Goal: Task Accomplishment & Management: Manage account settings

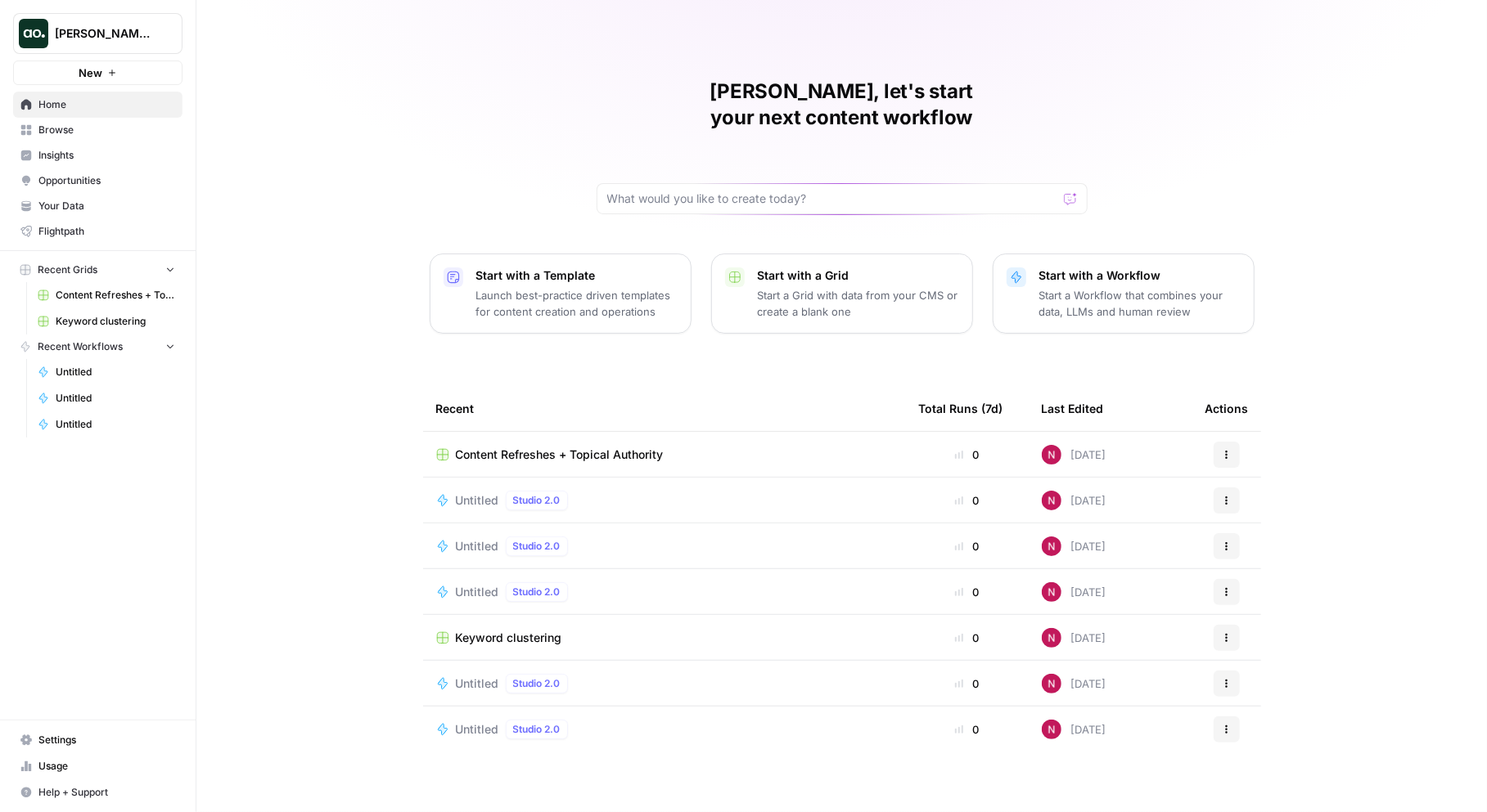
click at [133, 40] on span "[PERSON_NAME]'s Workspace" at bounding box center [104, 33] width 99 height 16
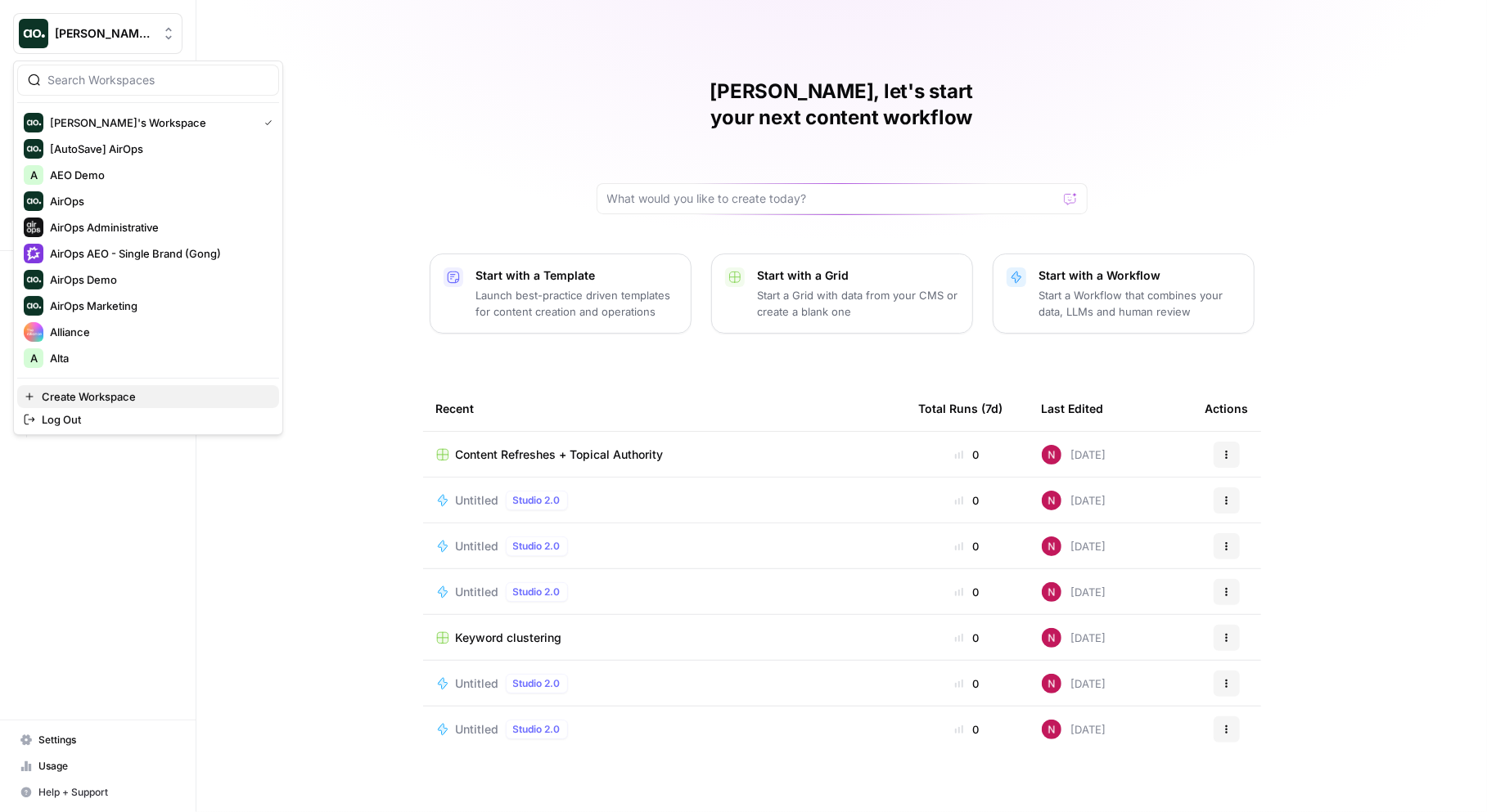
click at [86, 394] on span "Create Workspace" at bounding box center [154, 397] width 224 height 16
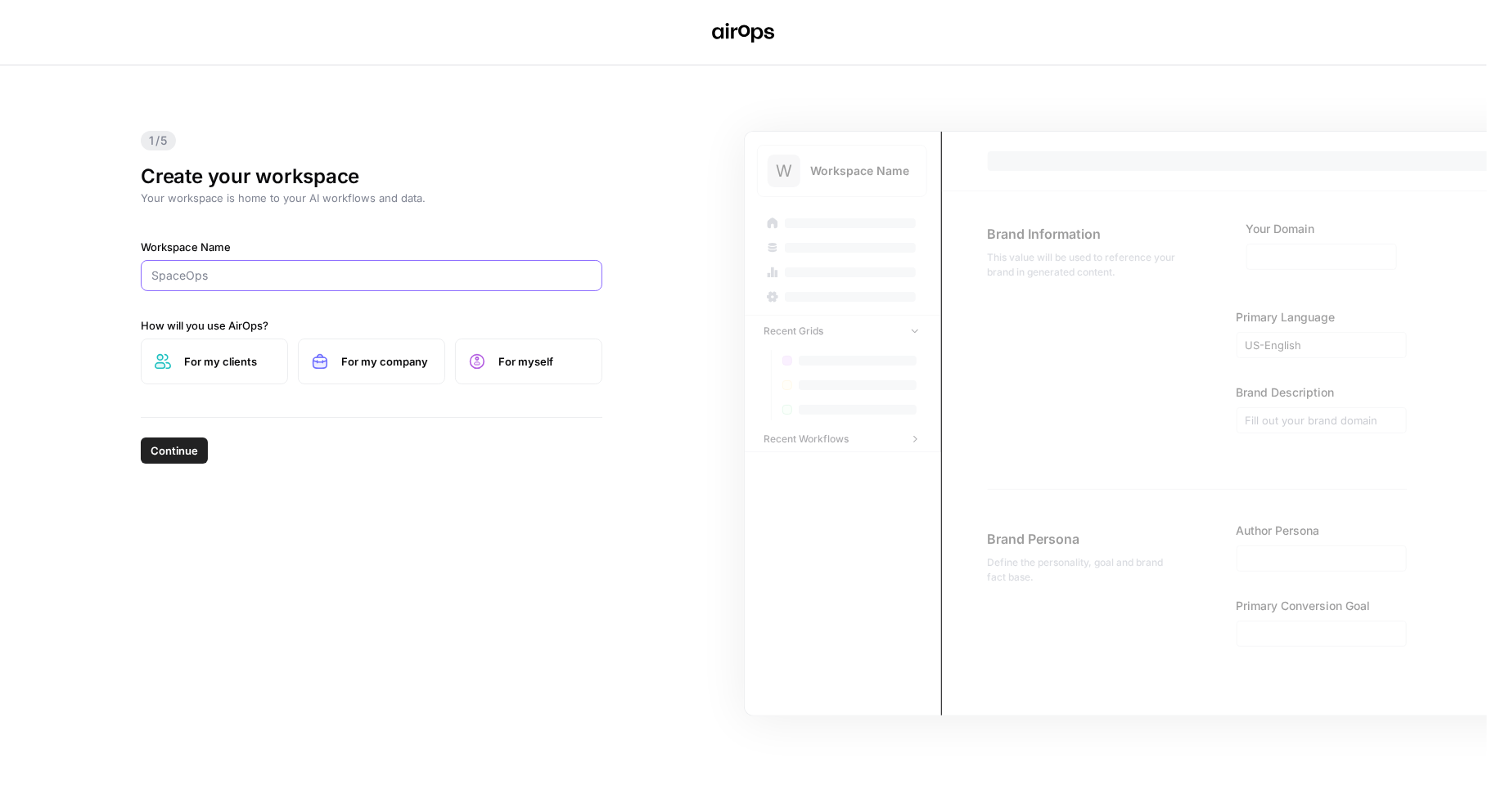
click at [233, 268] on input "Workspace Name" at bounding box center [371, 275] width 440 height 16
type input "Rula"
click at [374, 359] on span "For my company" at bounding box center [386, 361] width 90 height 16
click at [162, 449] on span "Continue" at bounding box center [174, 450] width 48 height 16
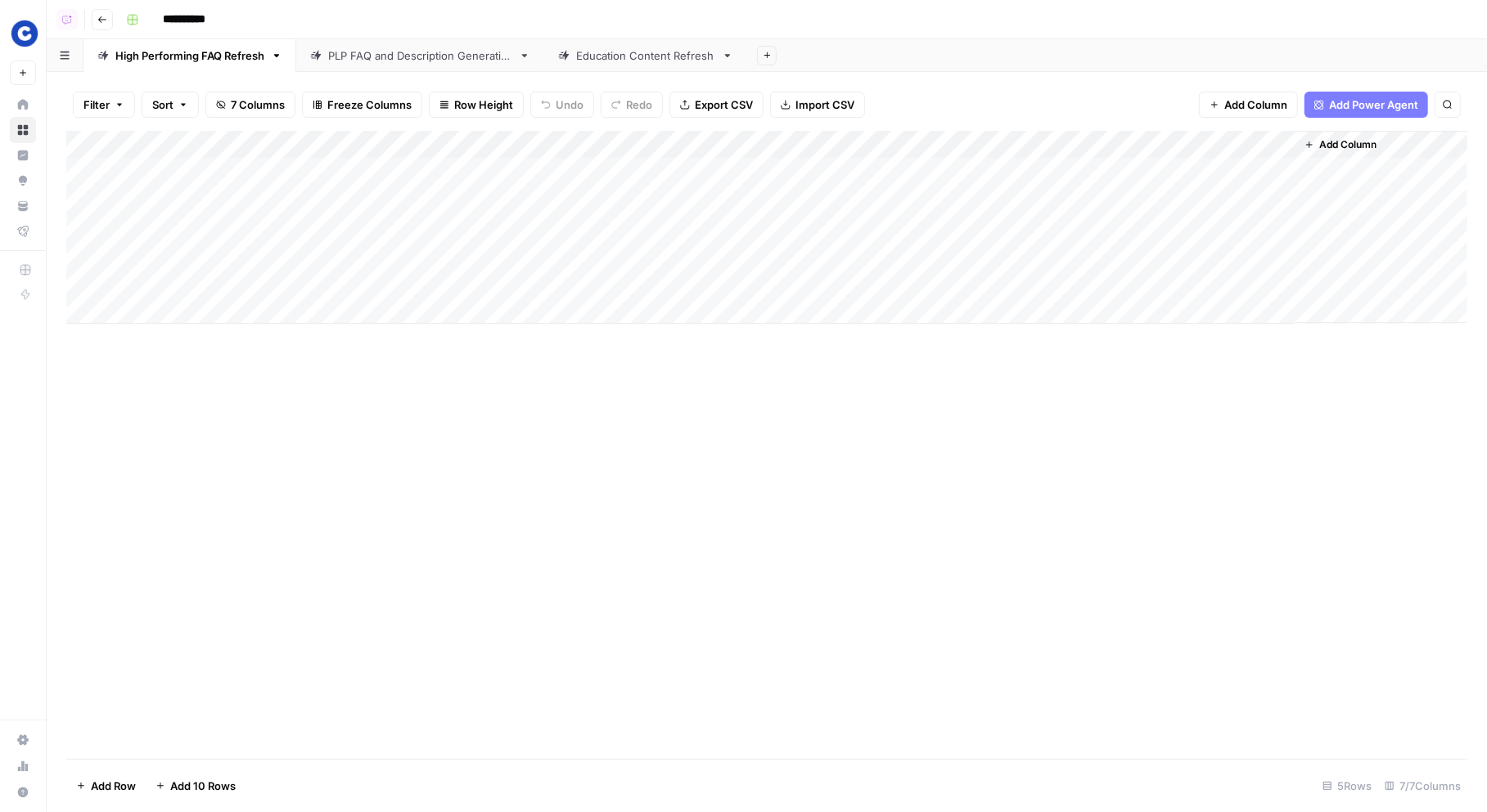
click at [397, 61] on div "PLP FAQ and Description Generation" at bounding box center [420, 56] width 184 height 16
click at [187, 56] on div "High Performing FAQ Refresh" at bounding box center [190, 56] width 149 height 16
click at [797, 176] on div "Add Column" at bounding box center [767, 227] width 1401 height 193
click at [1278, 171] on div "Add Column" at bounding box center [767, 227] width 1401 height 193
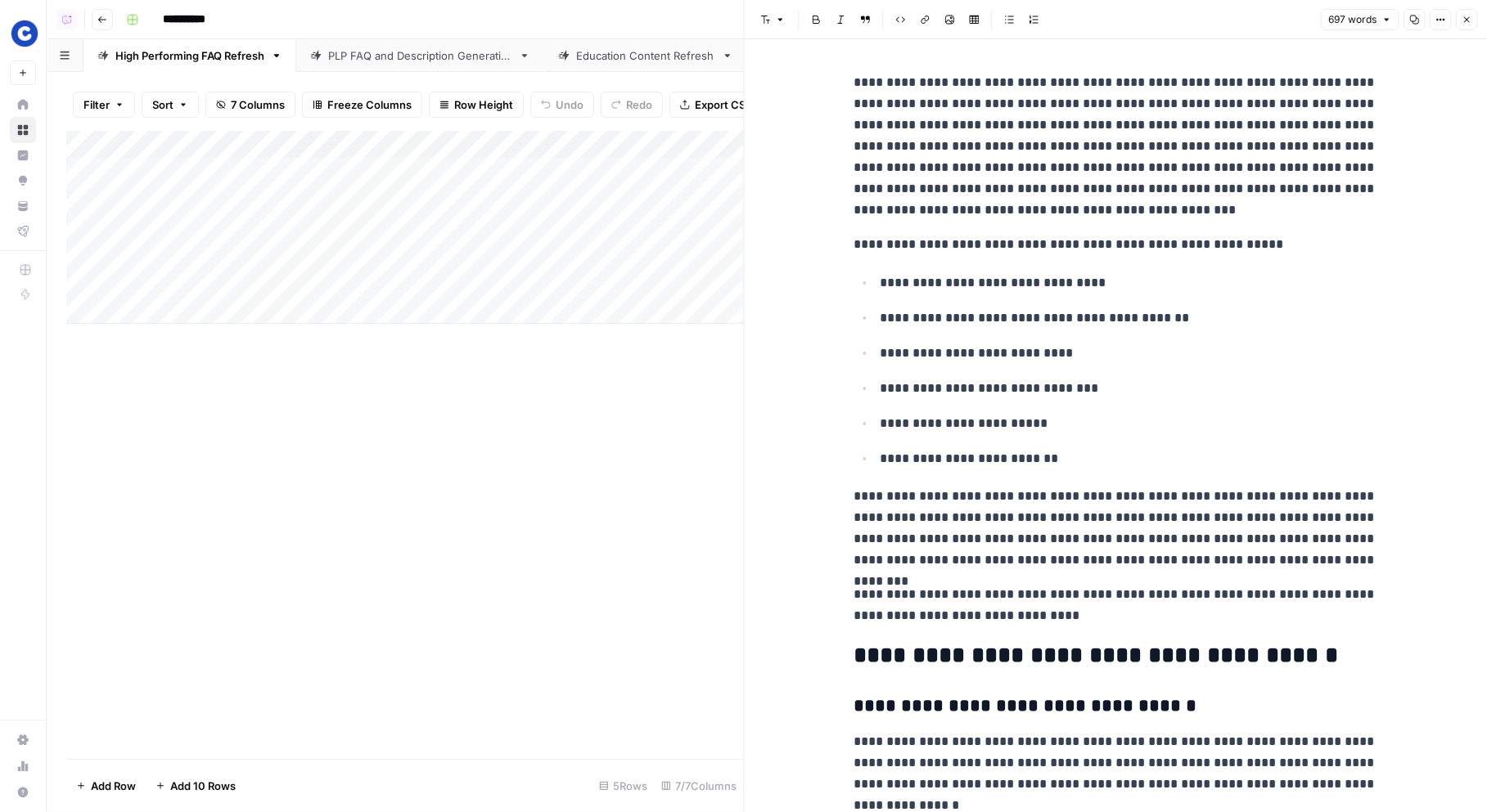
click at [1466, 20] on icon "button" at bounding box center [1466, 20] width 6 height 6
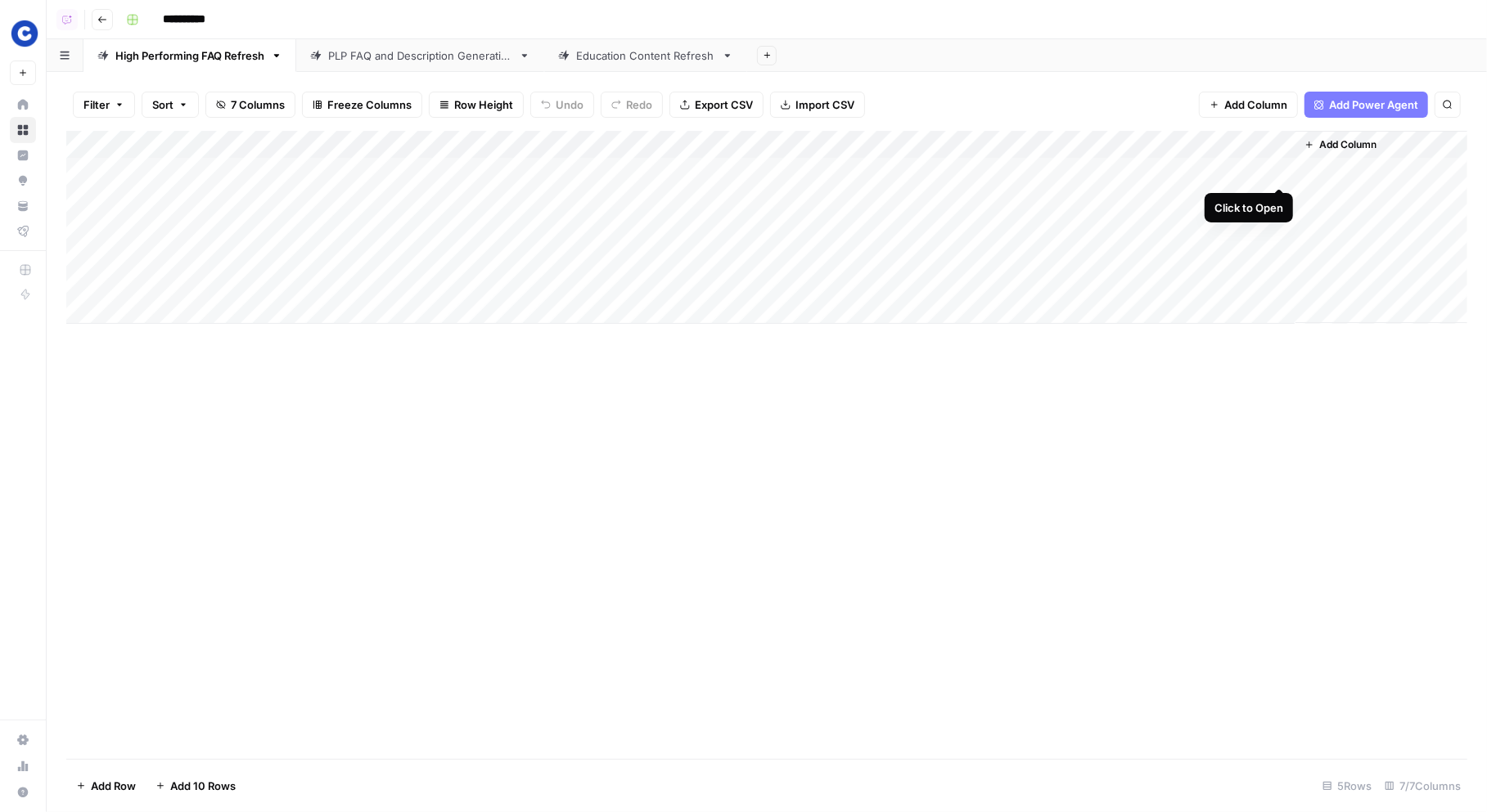
click at [1288, 170] on div "Add Column" at bounding box center [767, 227] width 1401 height 193
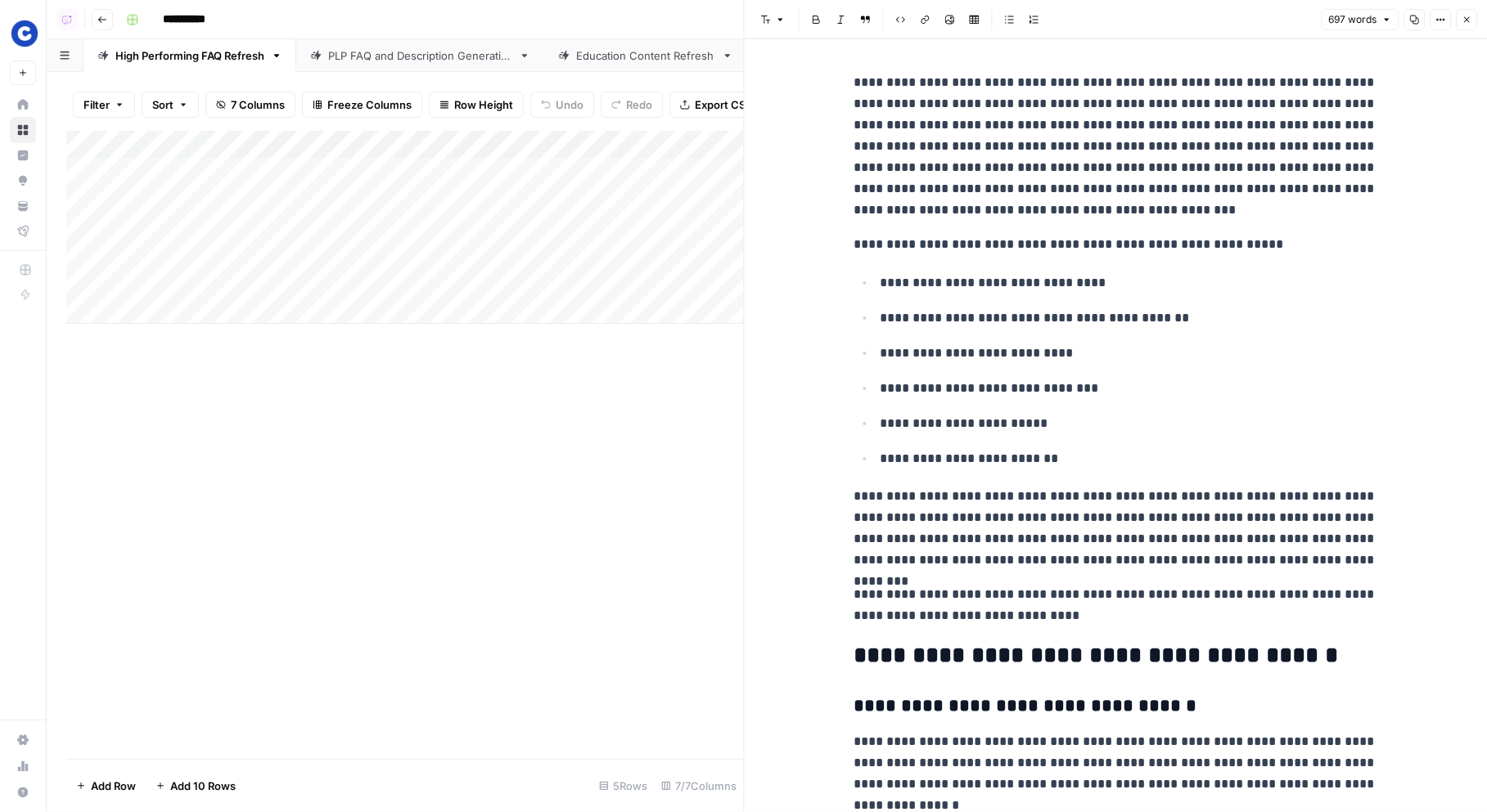
click at [1466, 27] on button "Close" at bounding box center [1466, 20] width 21 height 21
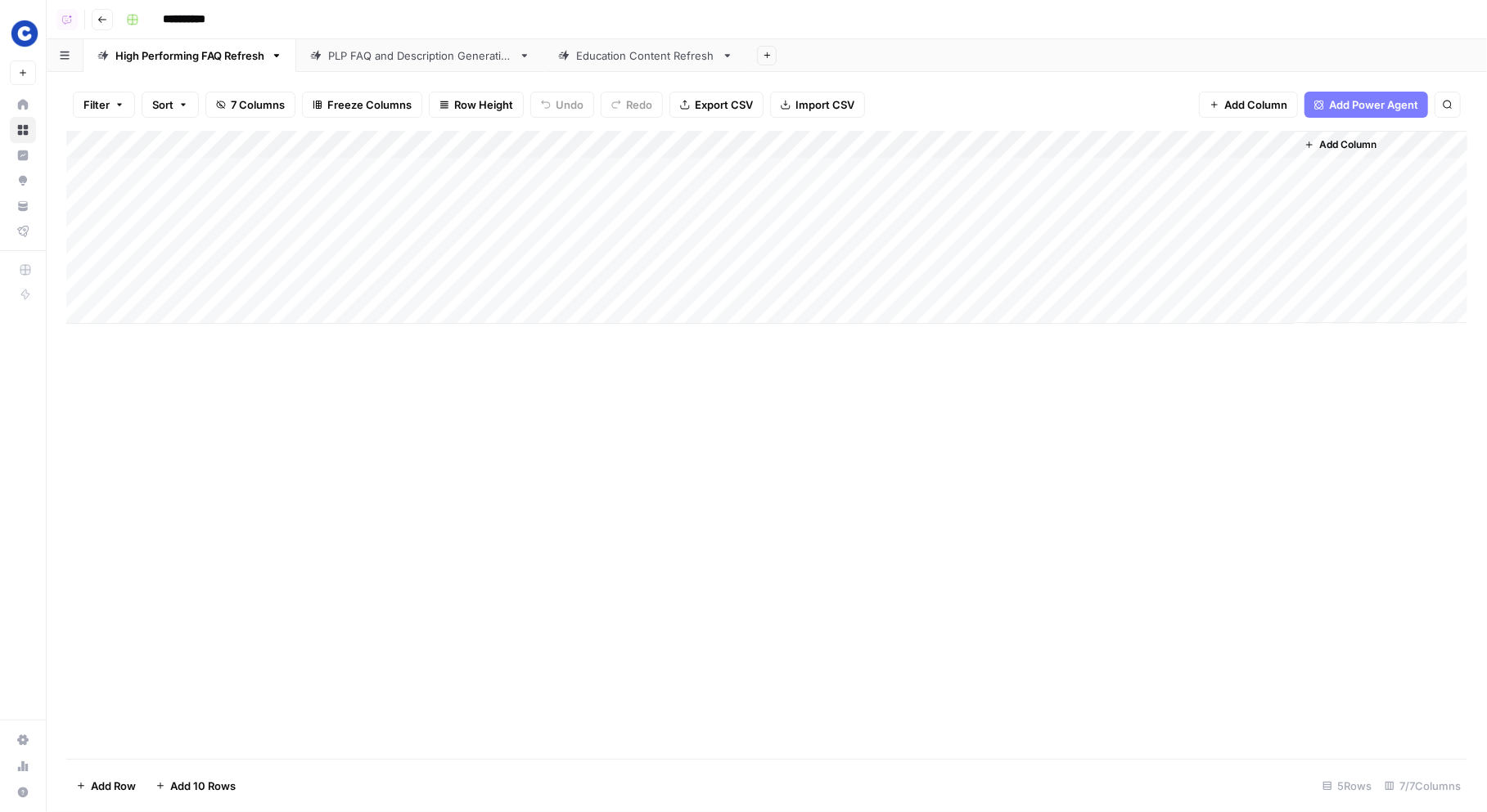
click at [399, 60] on div "PLP FAQ and Description Generation" at bounding box center [420, 56] width 184 height 16
click at [629, 58] on div "Education Content Refresh" at bounding box center [646, 56] width 139 height 16
click at [1072, 170] on div "Add Column" at bounding box center [767, 227] width 1401 height 193
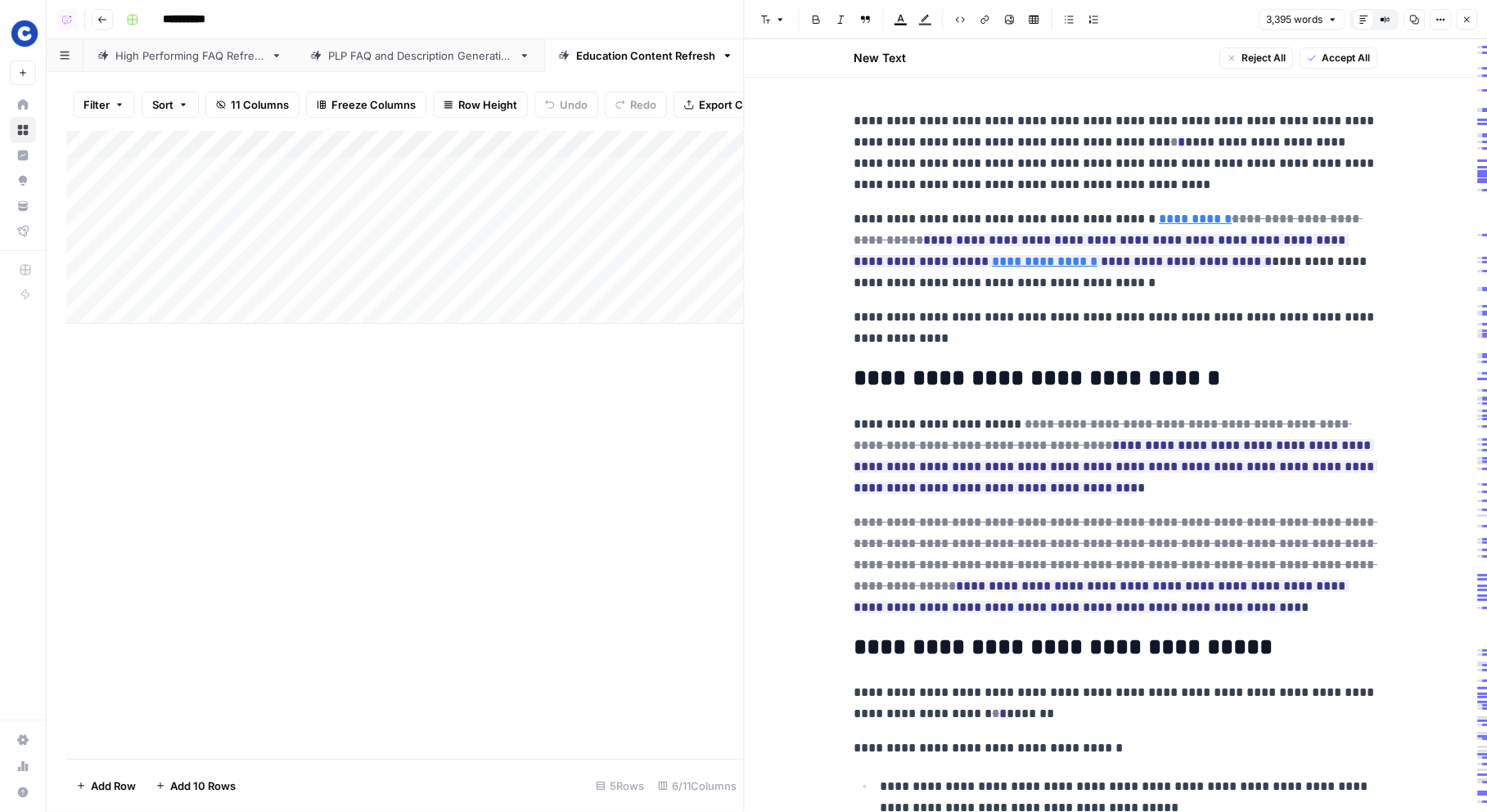
click at [188, 66] on link "High Performing FAQ Refresh" at bounding box center [190, 56] width 213 height 32
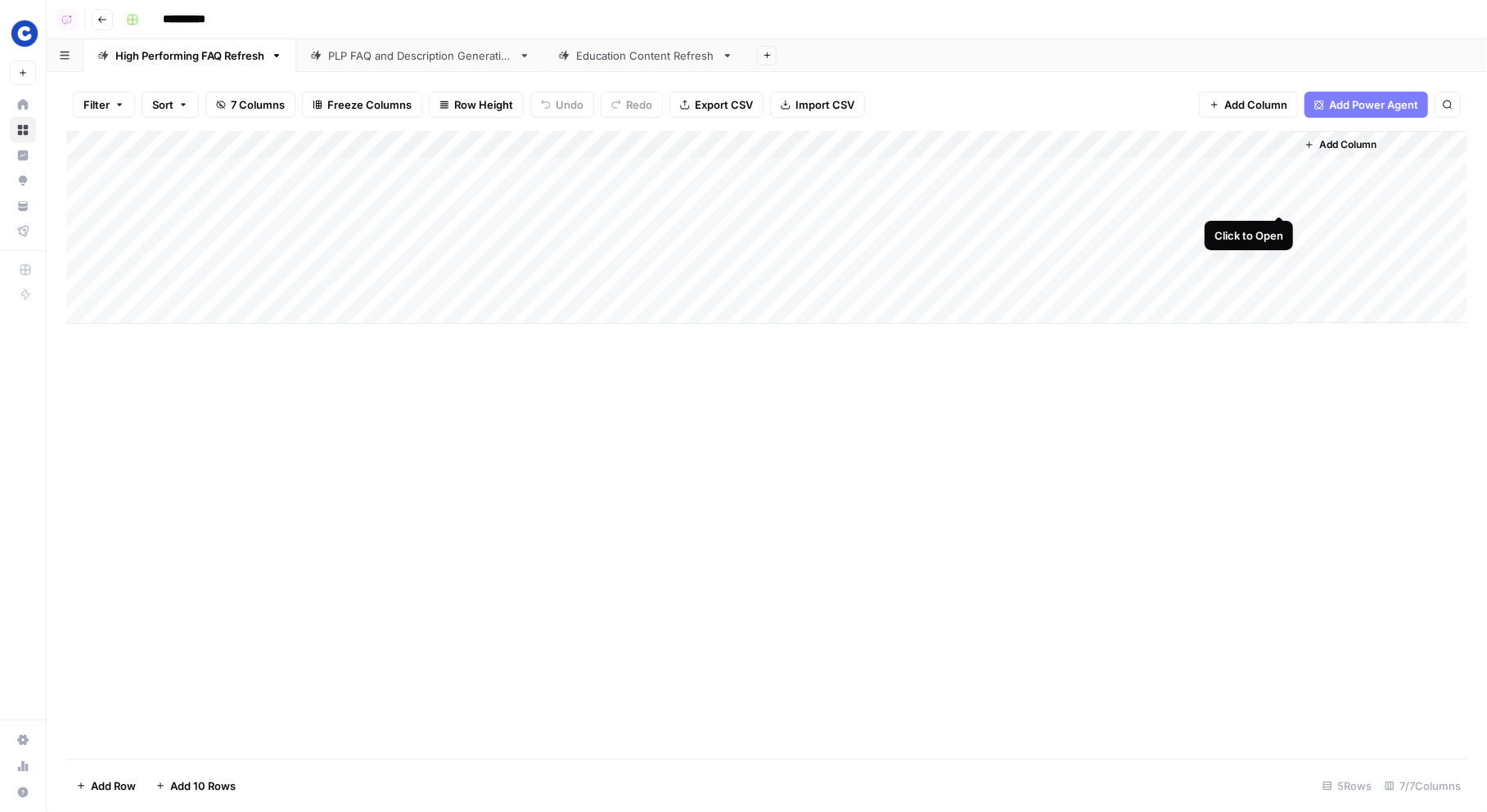
click at [1278, 200] on div "Add Column" at bounding box center [767, 227] width 1401 height 193
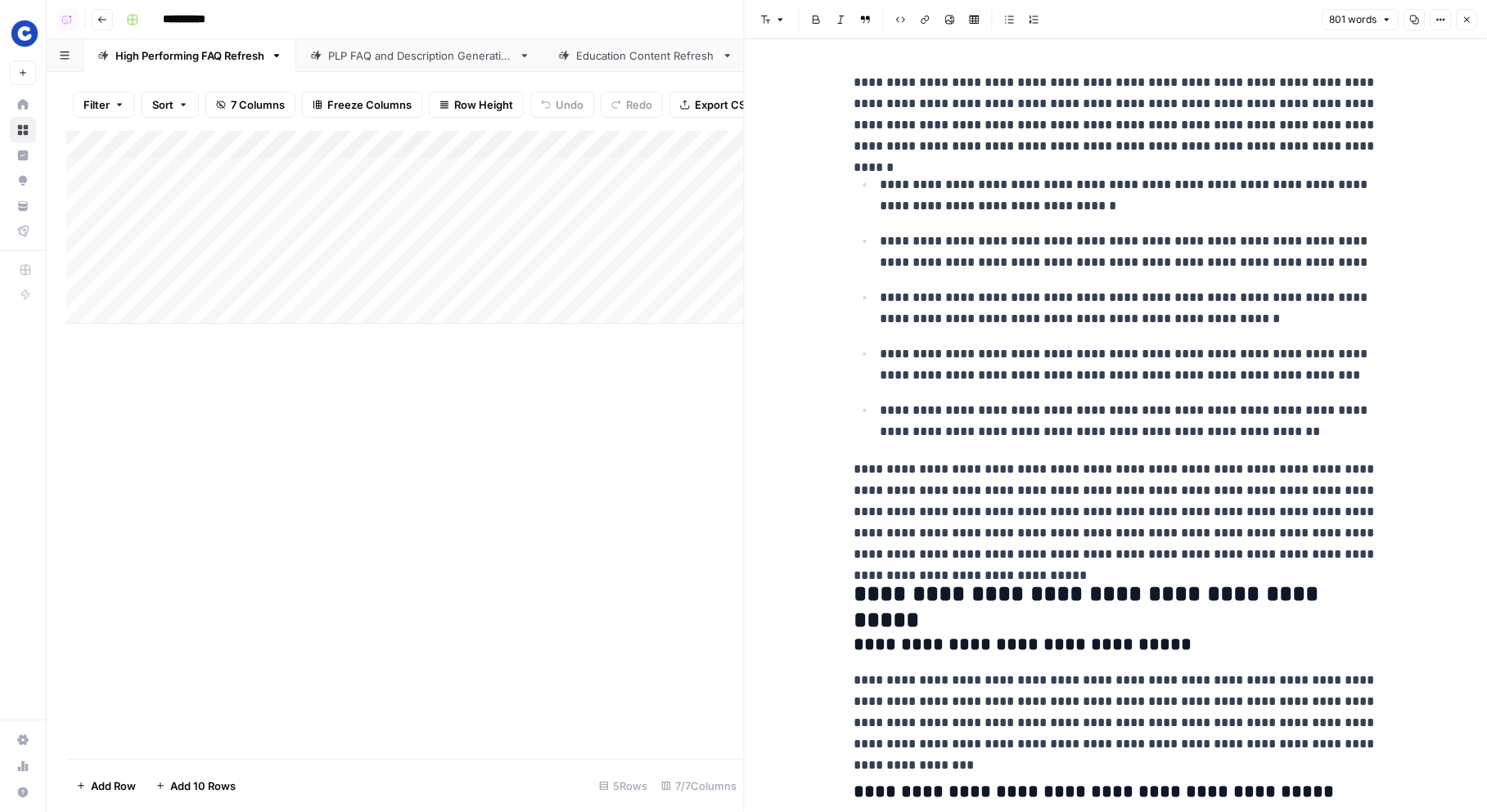
click at [1465, 29] on button "Close" at bounding box center [1466, 20] width 21 height 21
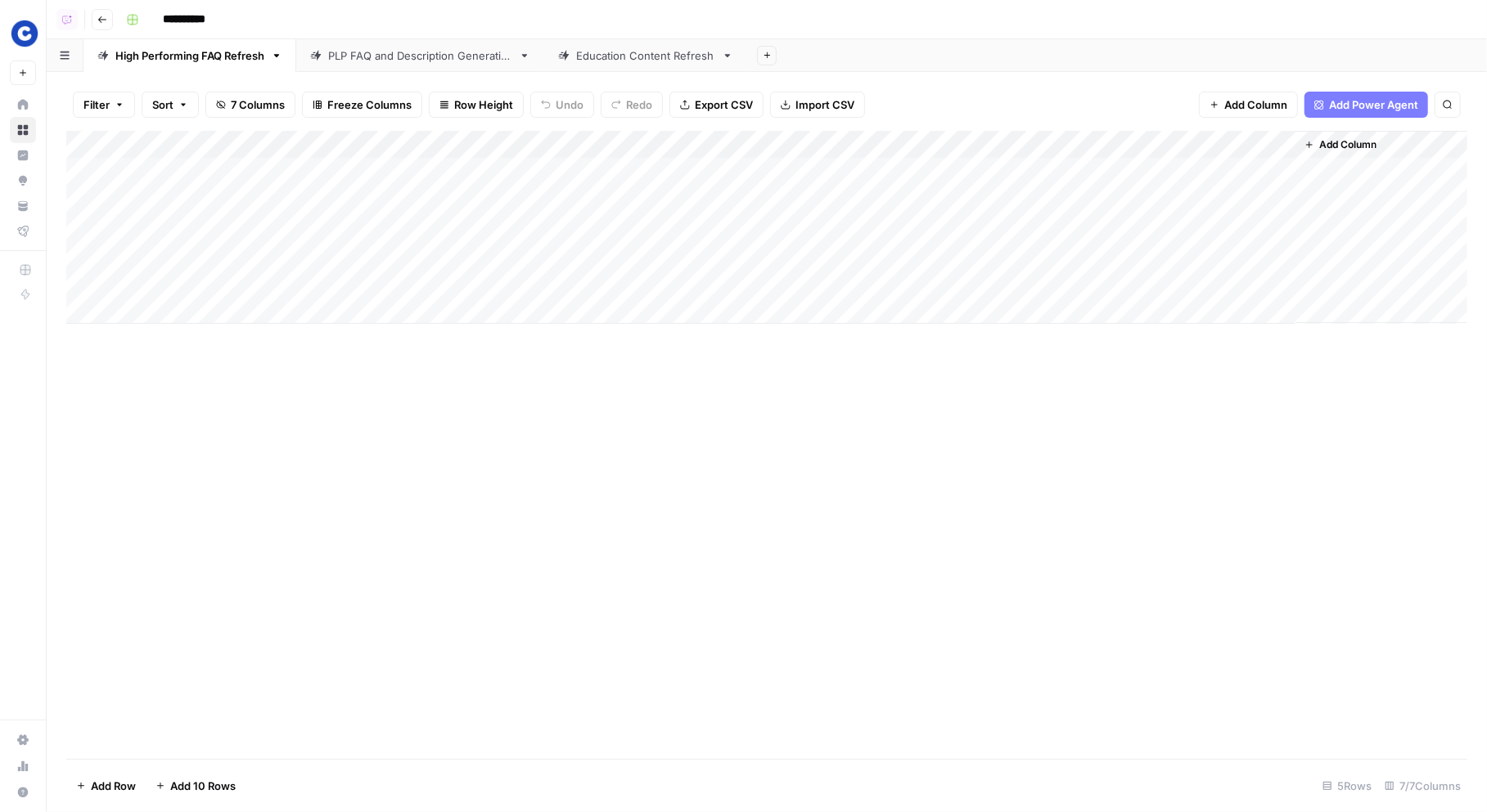
click at [423, 59] on div "PLP FAQ and Description Generation" at bounding box center [420, 56] width 184 height 16
click at [644, 59] on div "Education Content Refresh" at bounding box center [646, 56] width 139 height 16
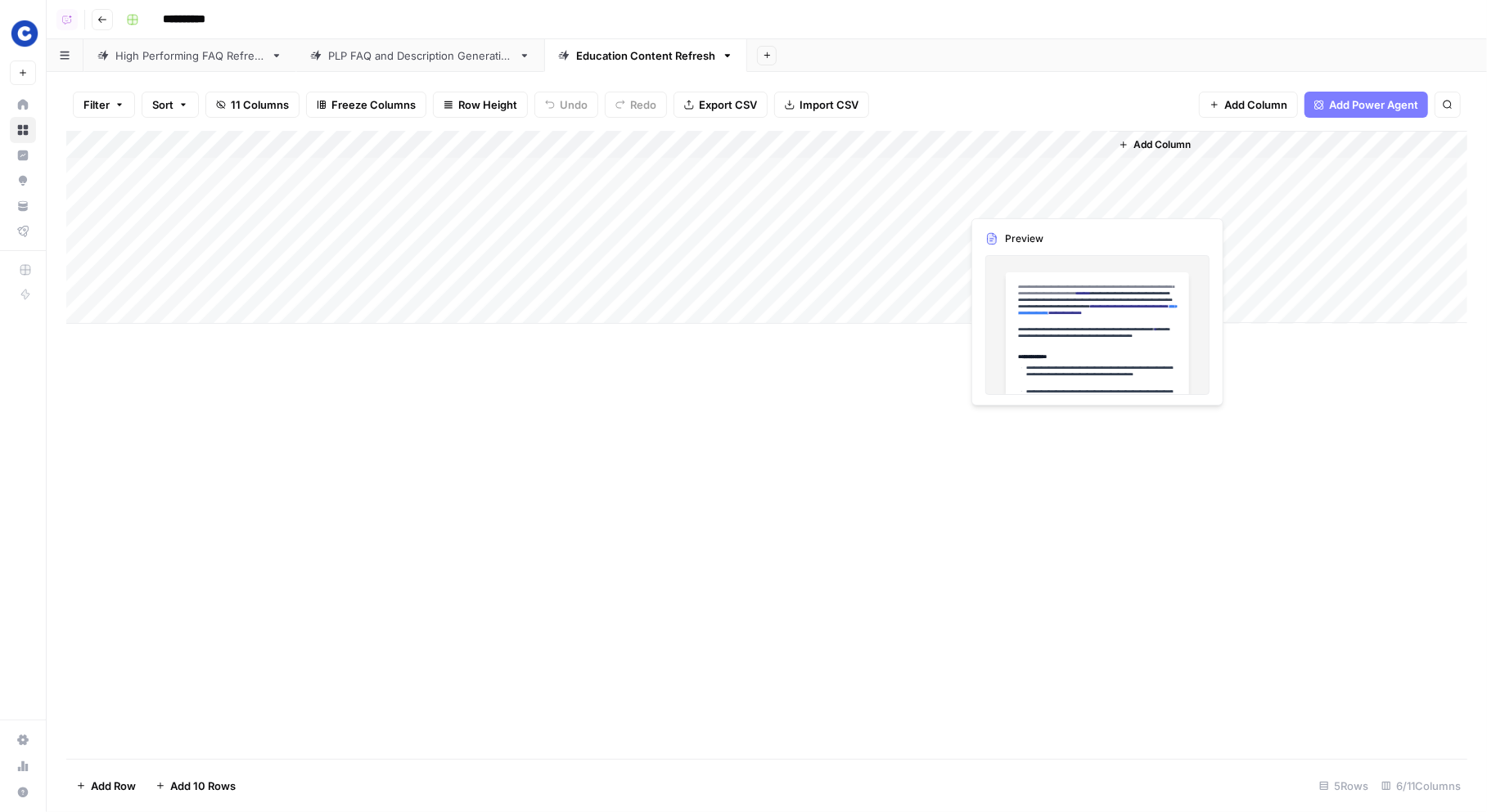
click at [1071, 202] on div "Add Column" at bounding box center [767, 227] width 1401 height 193
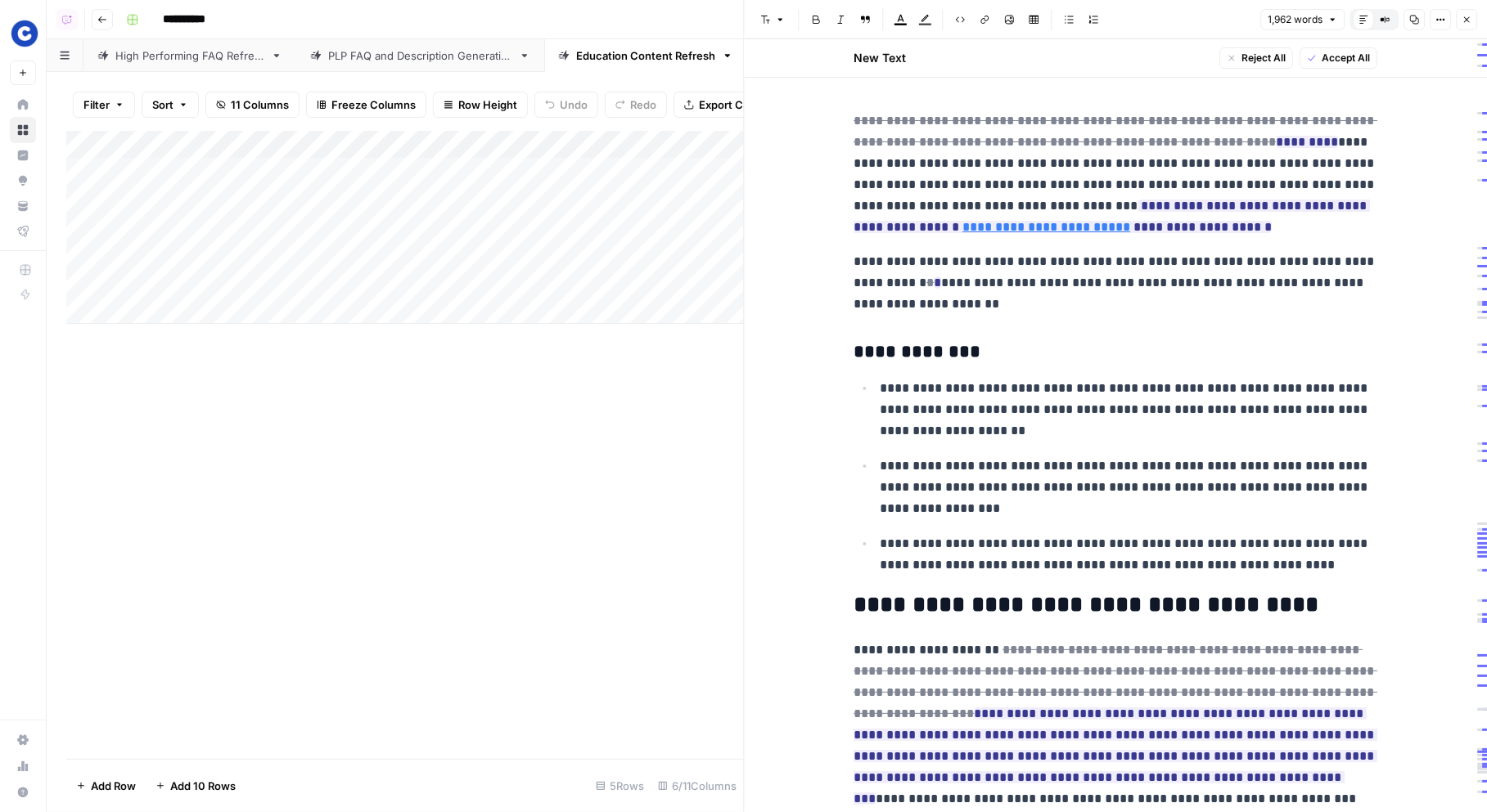
click at [1460, 17] on button "Close" at bounding box center [1466, 20] width 21 height 21
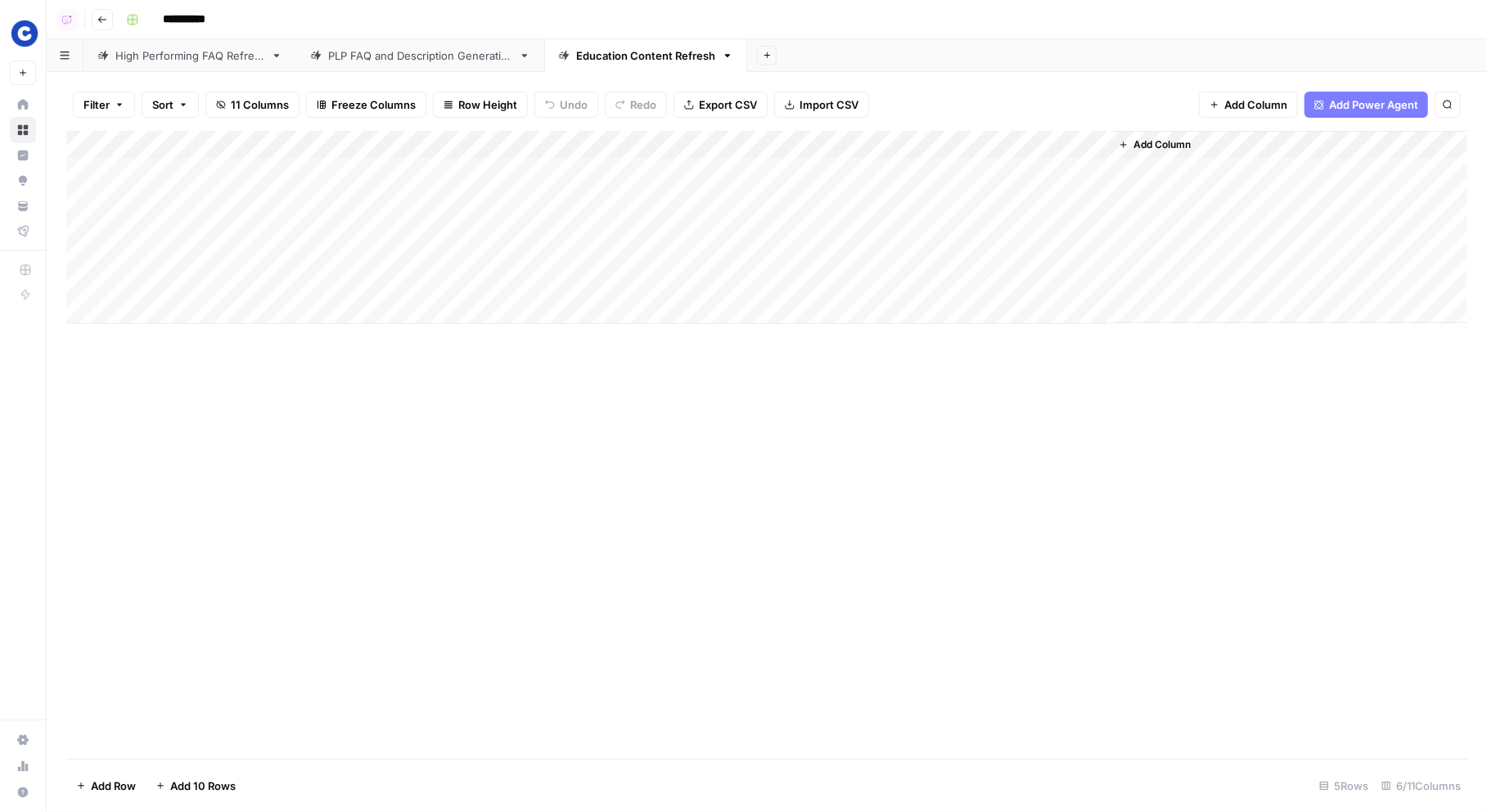
click at [30, 38] on img "Workspace: Chewy" at bounding box center [24, 33] width 29 height 29
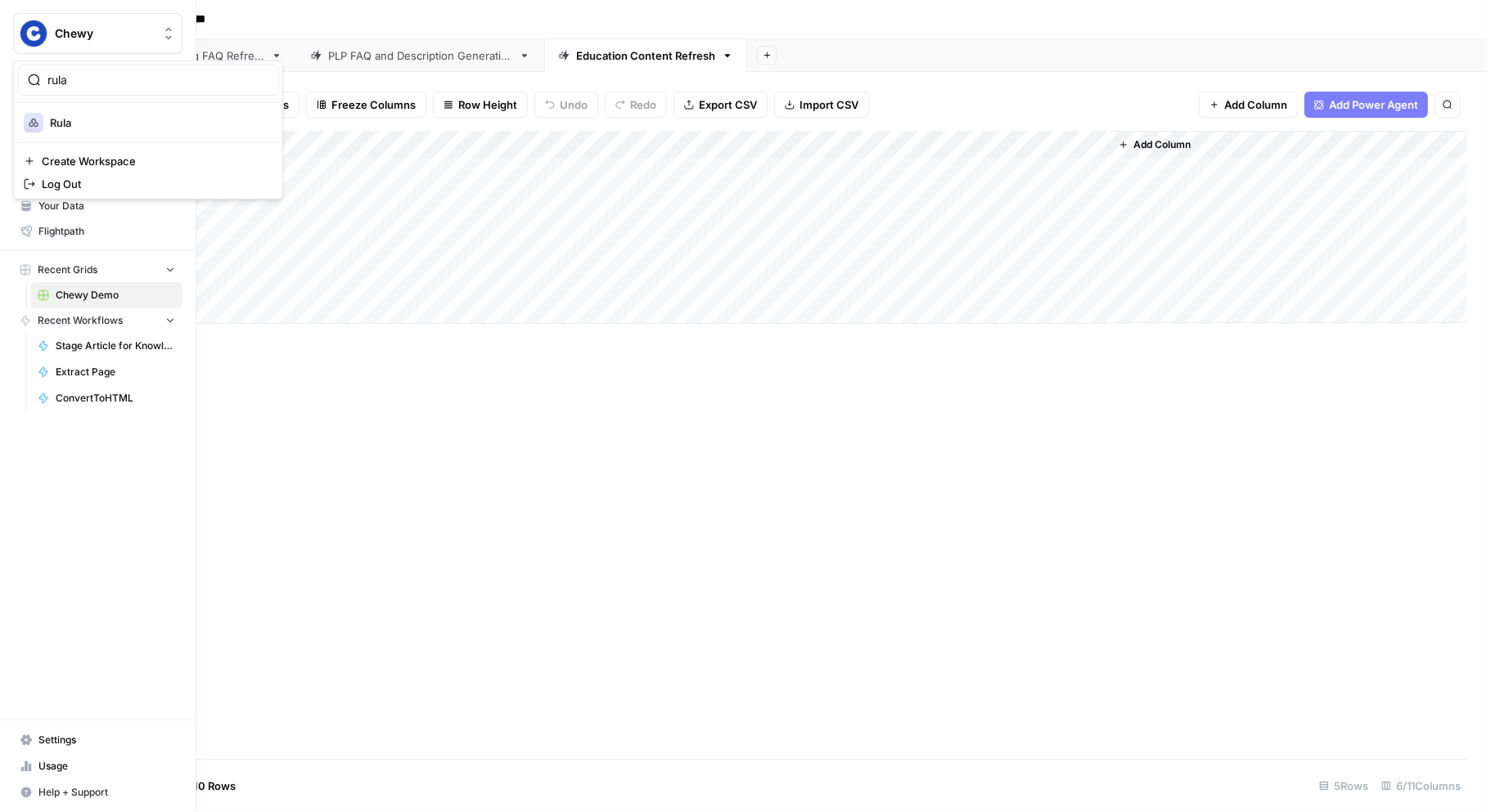
type input "rula"
click at [105, 130] on div "Rula" at bounding box center [148, 122] width 249 height 20
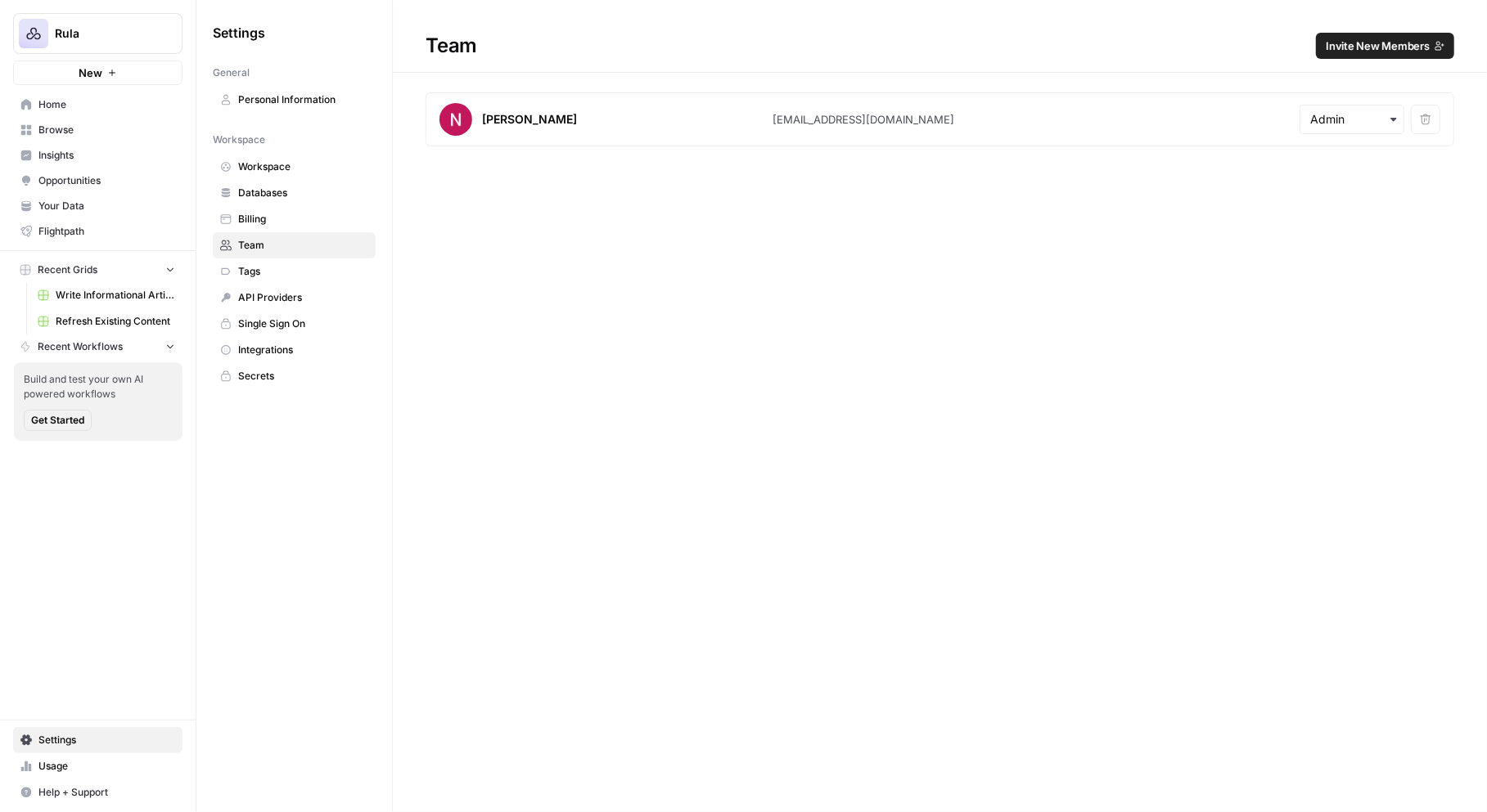
click at [1342, 48] on span "Invite New Members" at bounding box center [1378, 45] width 104 height 16
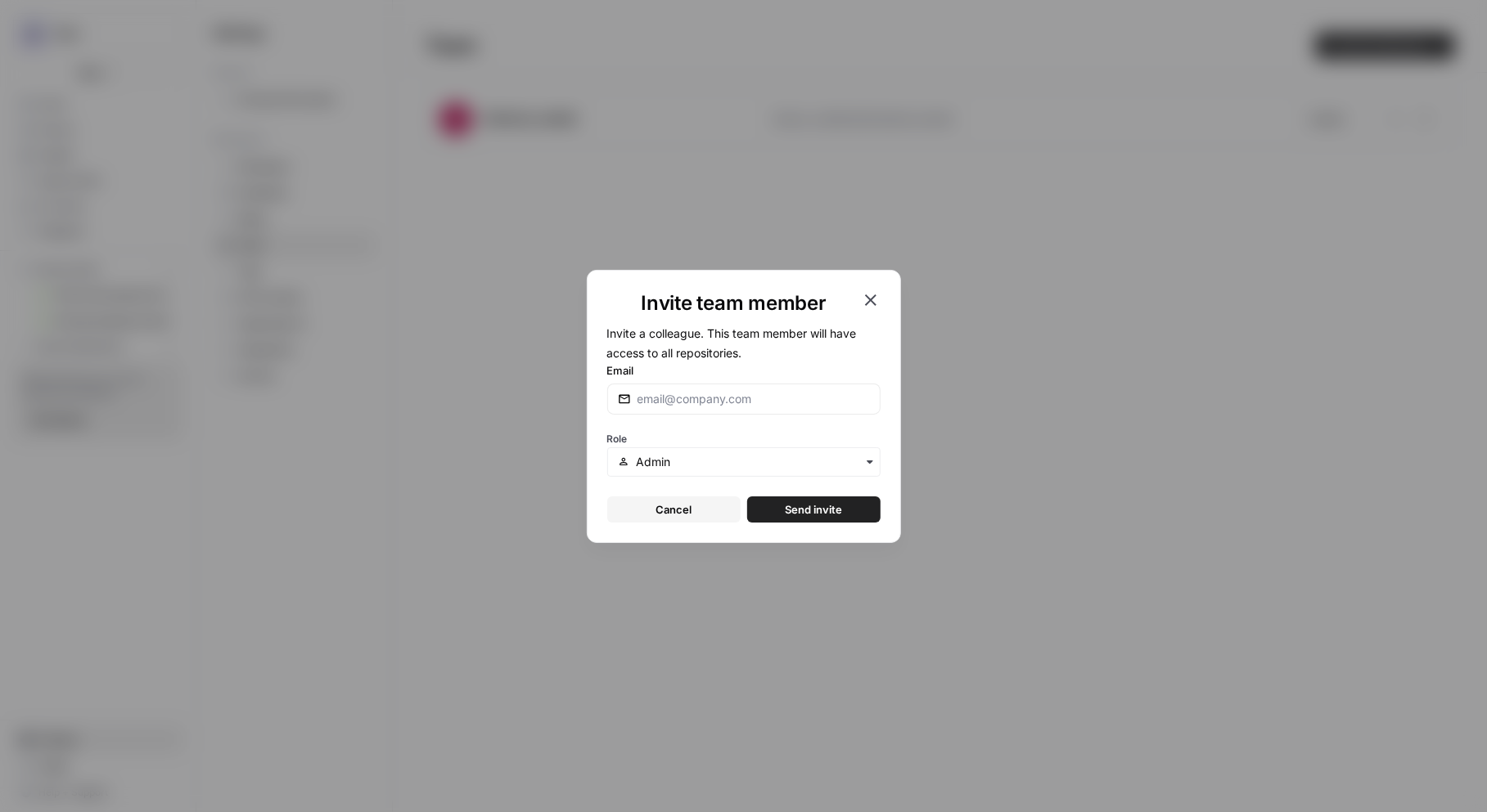
click at [705, 389] on div at bounding box center [744, 399] width 274 height 31
paste input "[PERSON_NAME][EMAIL_ADDRESS][DOMAIN_NAME]"
type input "[PERSON_NAME][EMAIL_ADDRESS][DOMAIN_NAME]"
click at [792, 505] on span "Send invite" at bounding box center [813, 509] width 57 height 16
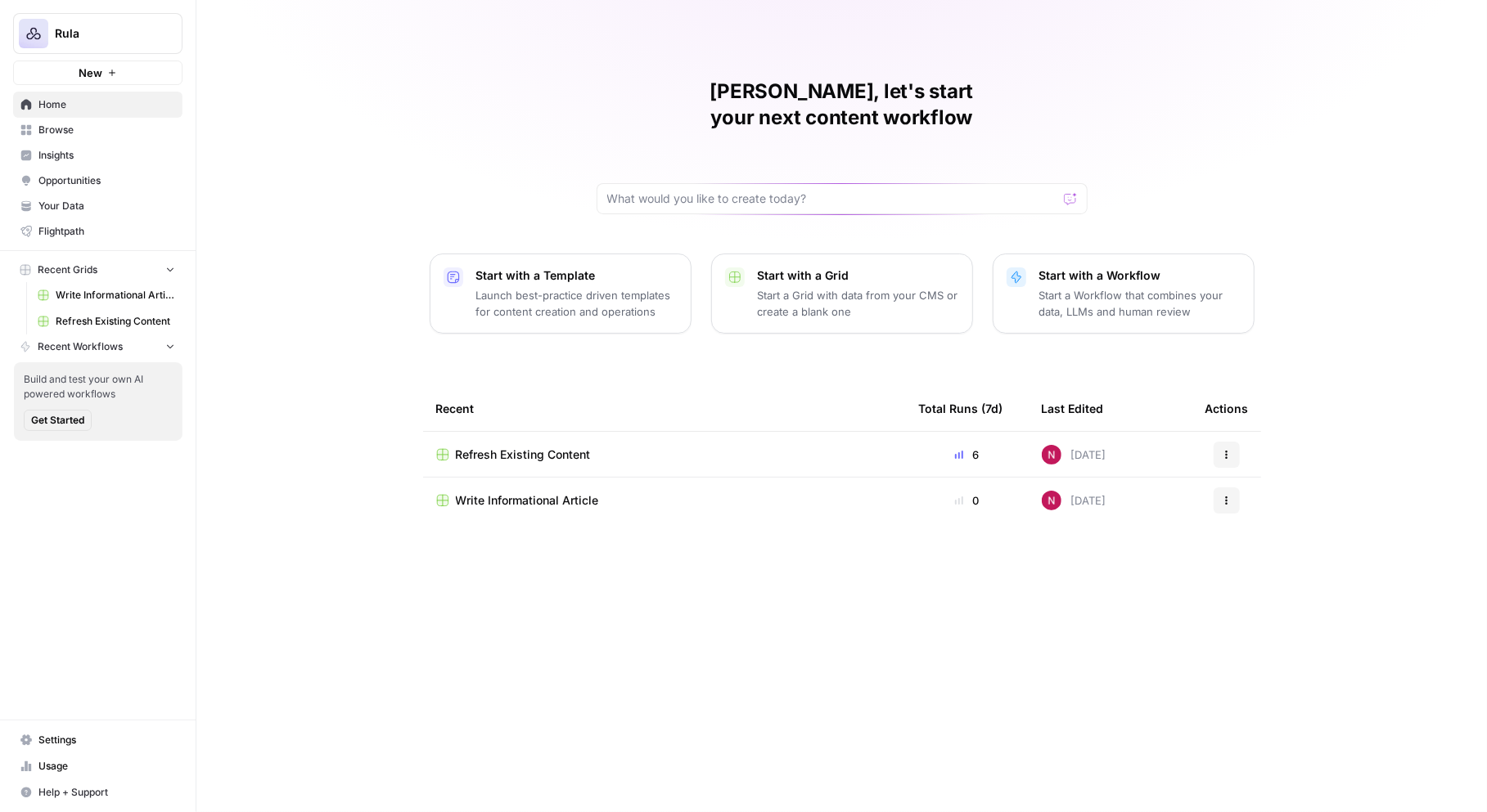
click at [121, 38] on span "Rula" at bounding box center [104, 33] width 99 height 16
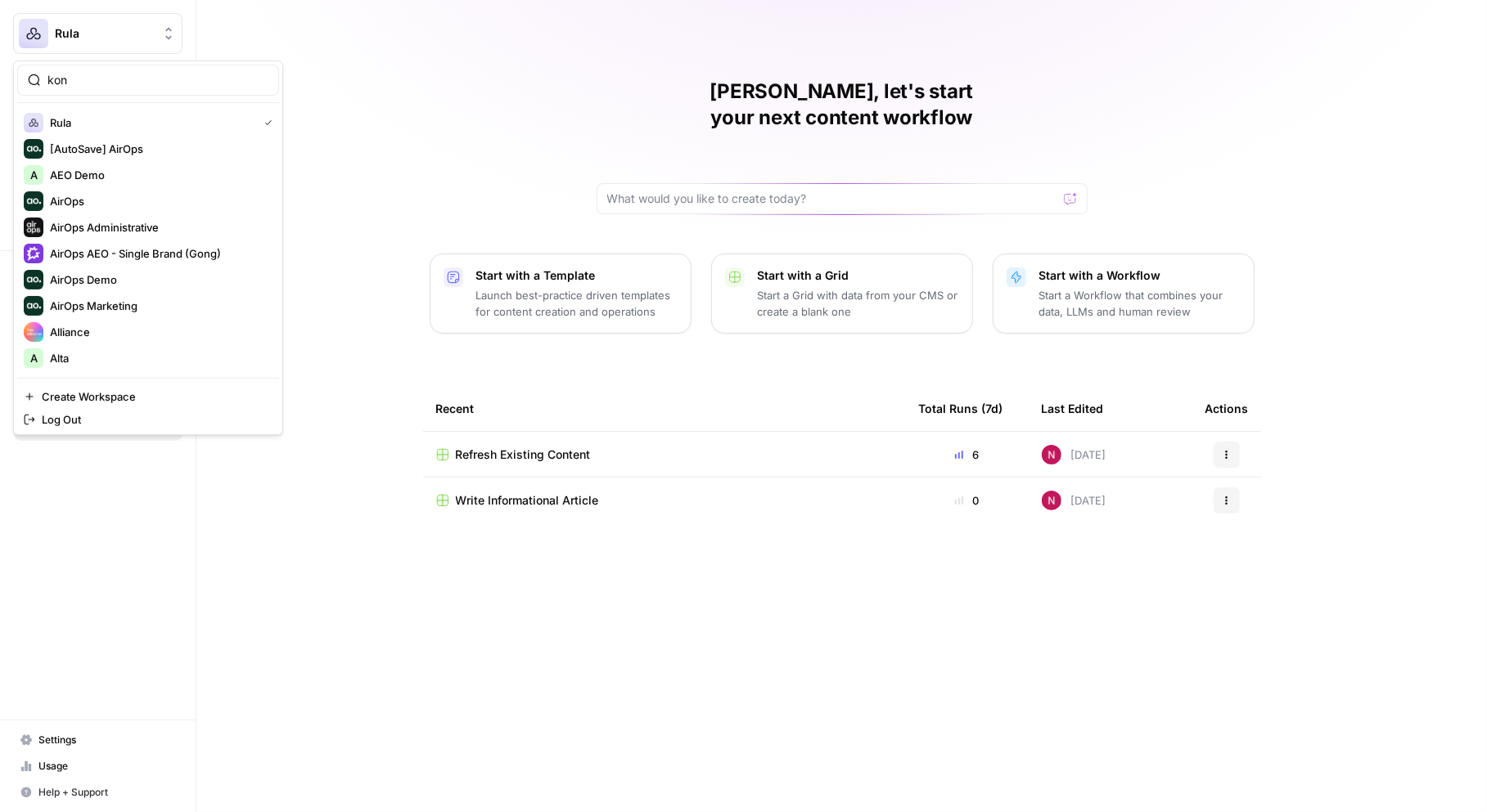
type input "kong"
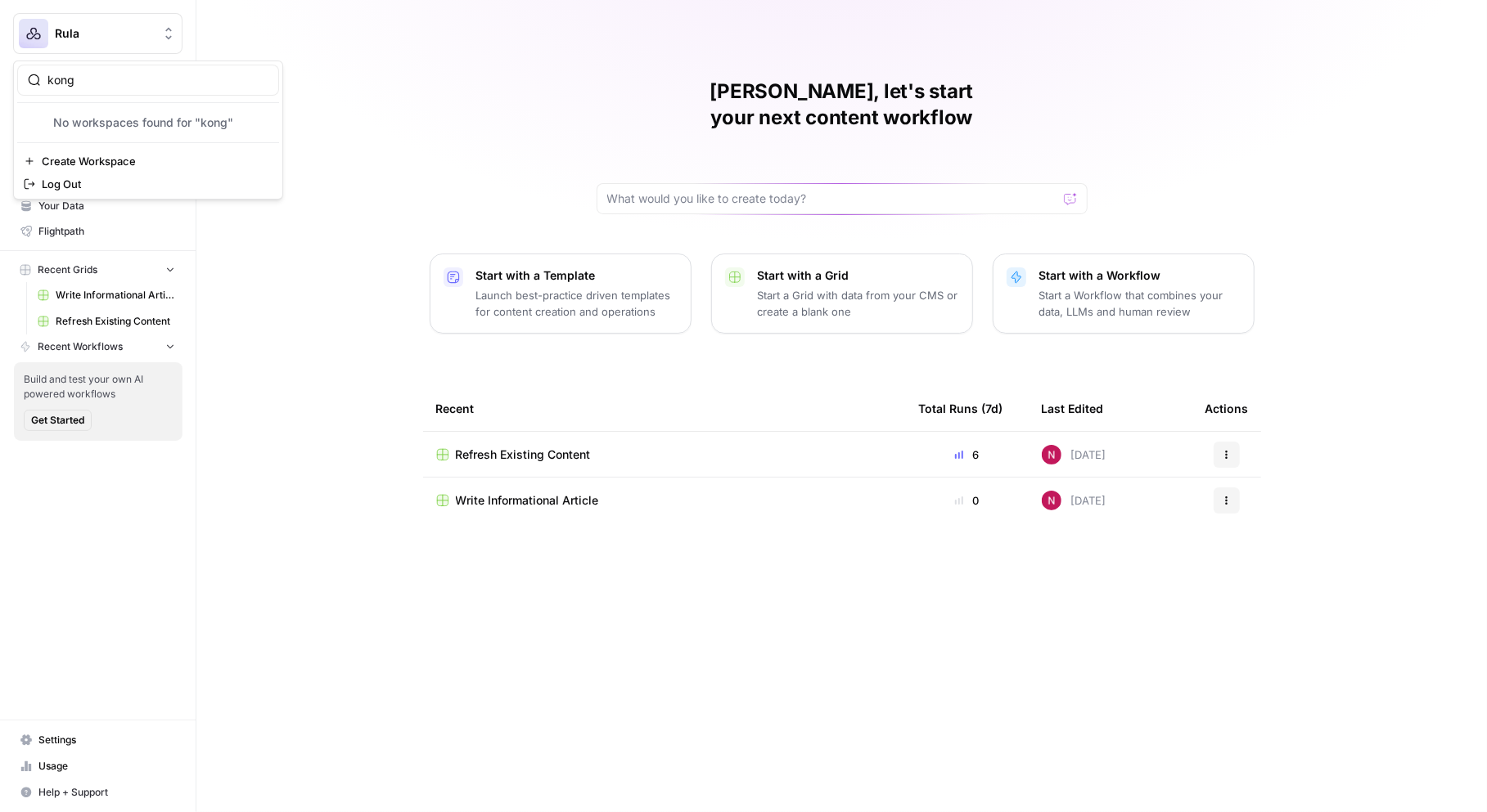
click at [133, 78] on input "kong" at bounding box center [158, 79] width 221 height 16
